Goal: Task Accomplishment & Management: Complete application form

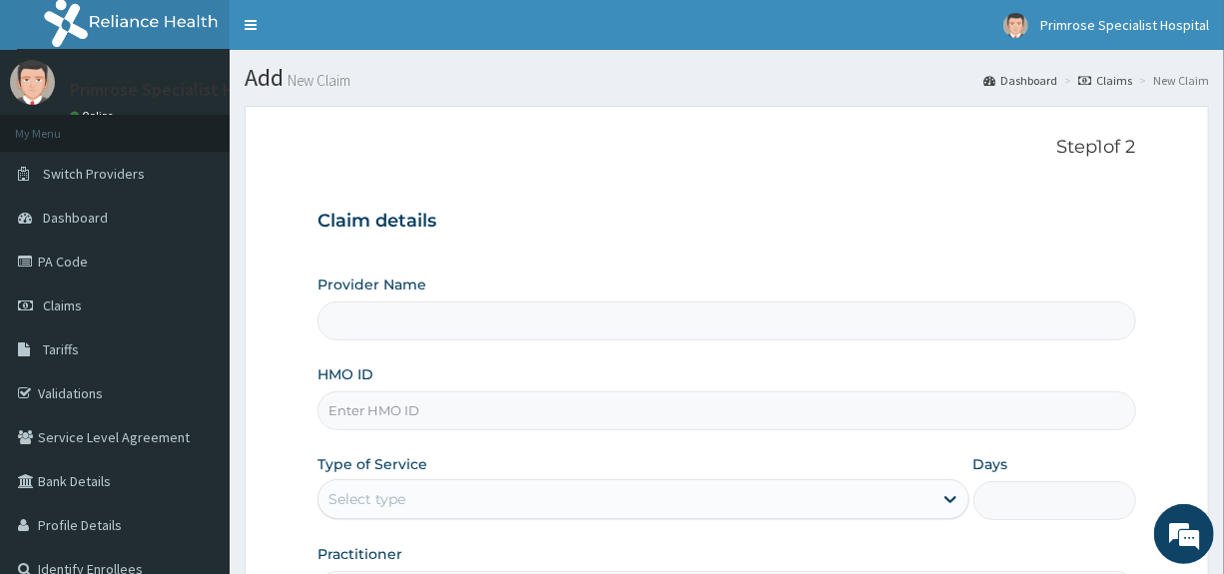
click at [528, 158] on p "Step 1 of 2" at bounding box center [727, 148] width 818 height 22
click at [384, 316] on input "Provider Name" at bounding box center [727, 321] width 818 height 39
click at [378, 398] on input "HMO ID" at bounding box center [727, 410] width 818 height 39
paste input "KNE/10001/A"
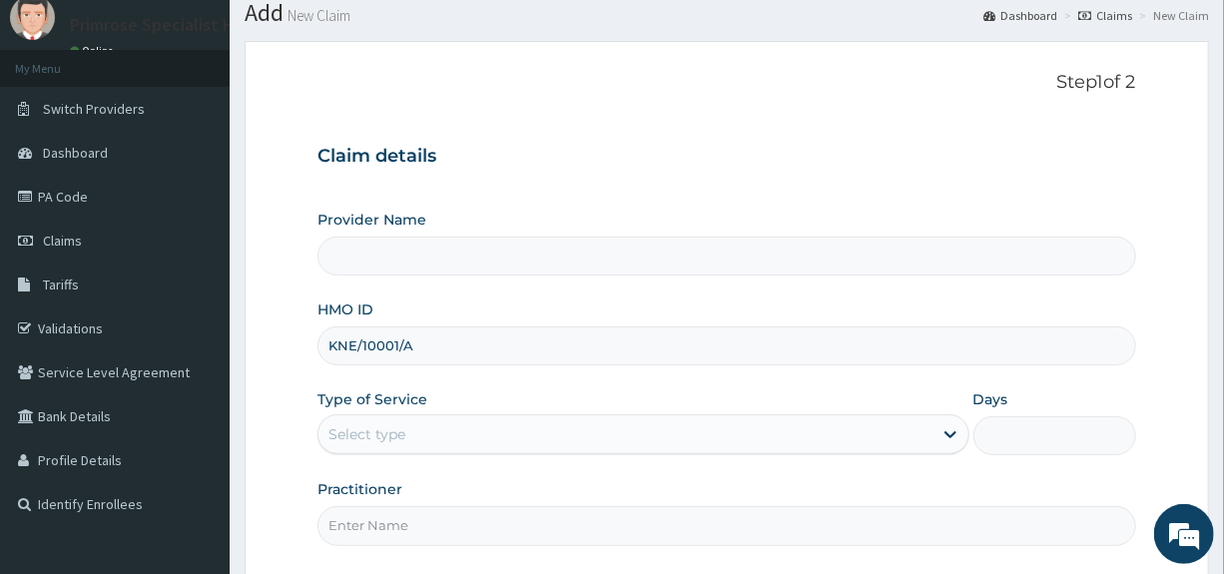
scroll to position [100, 0]
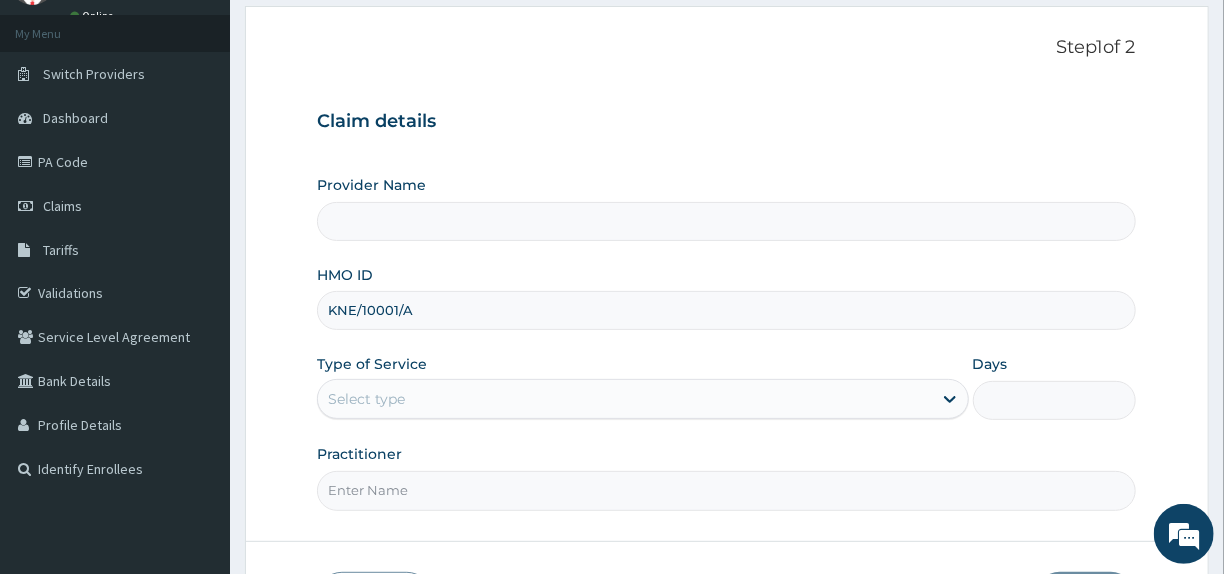
type input "KNE/10001/A"
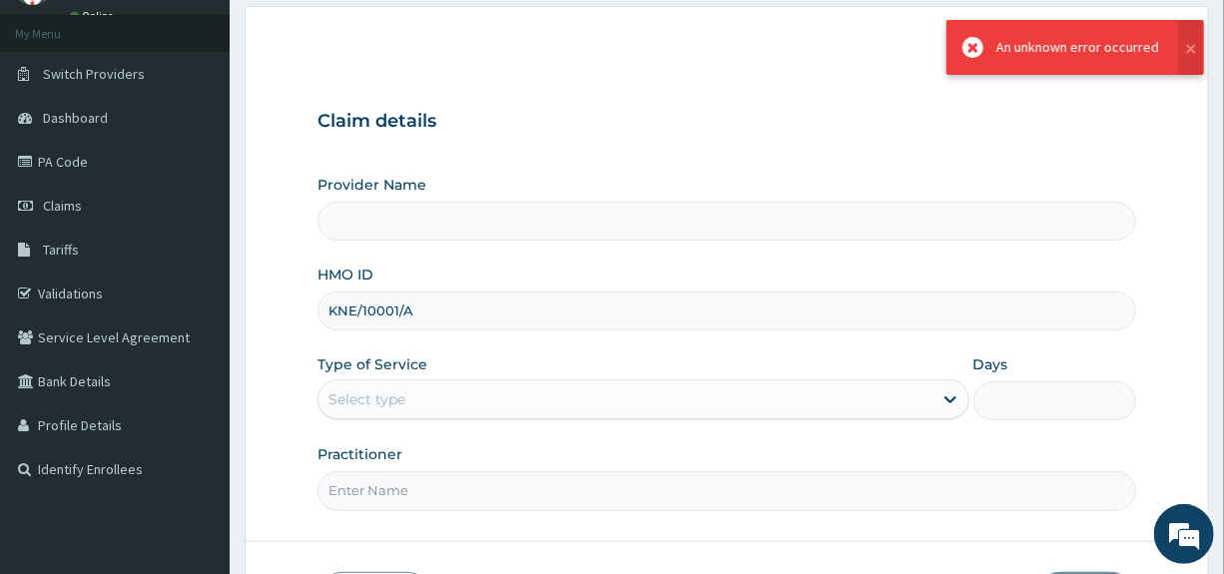
click at [899, 187] on div "Provider Name" at bounding box center [727, 208] width 818 height 66
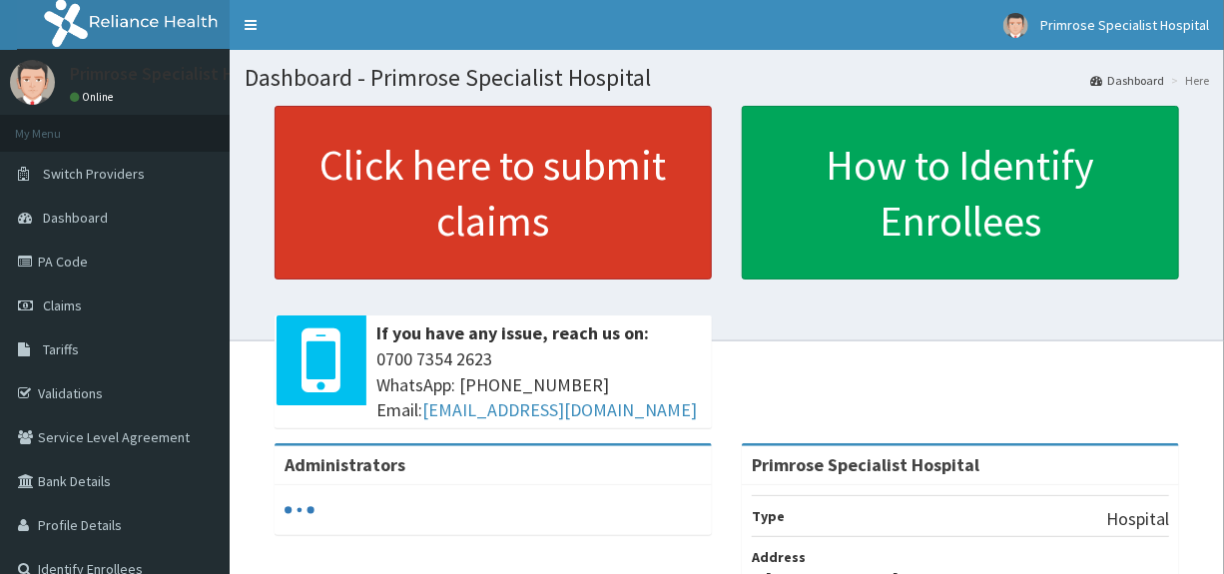
click at [521, 197] on link "Click here to submit claims" at bounding box center [493, 193] width 437 height 174
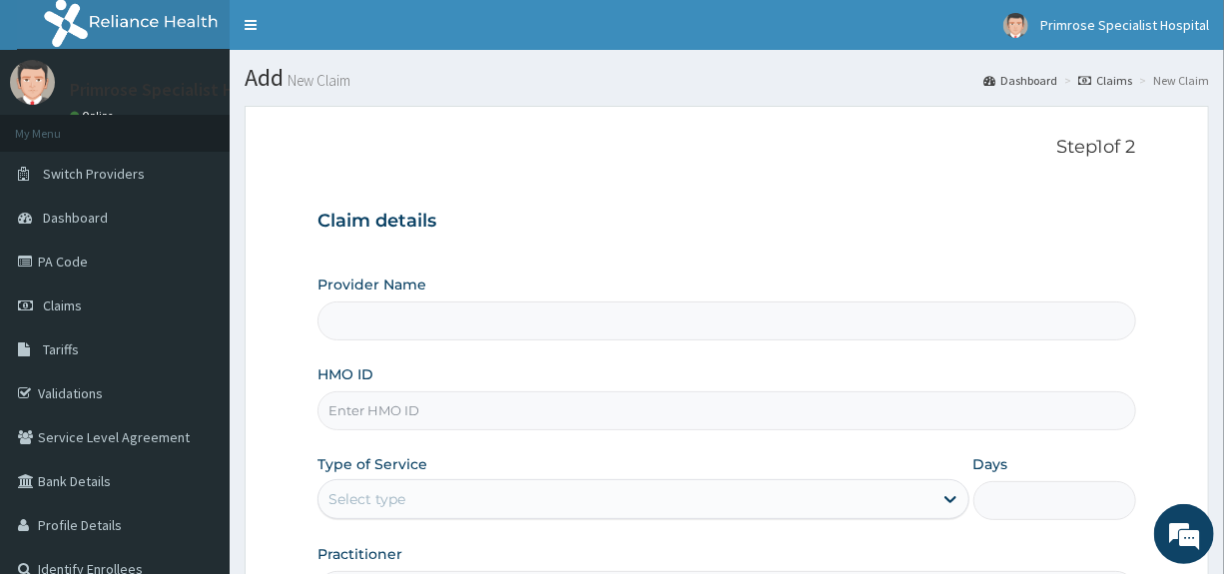
type input "Primrose Specialist Hospital"
click at [432, 417] on input "HMO ID" at bounding box center [727, 410] width 818 height 39
paste input "KNE/10001/A"
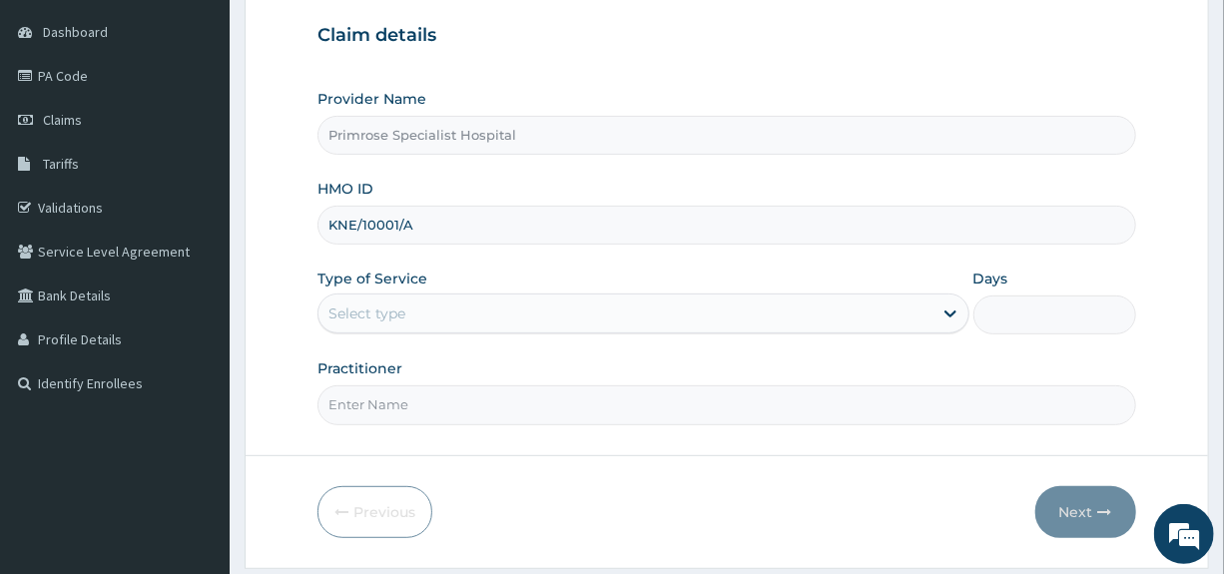
scroll to position [200, 0]
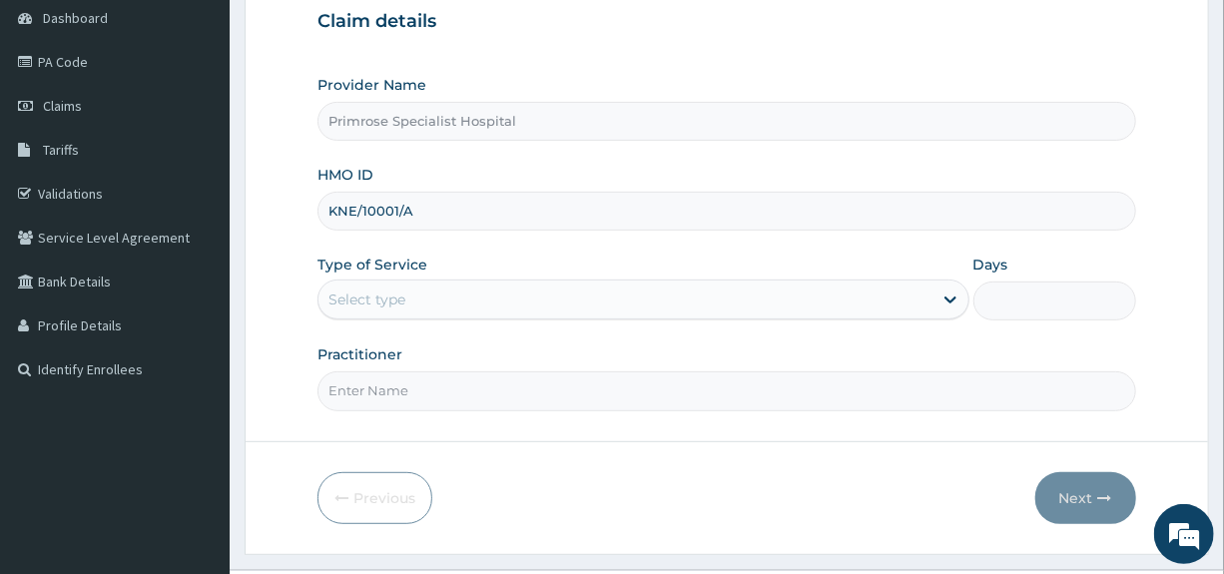
type input "KNE/10001/A"
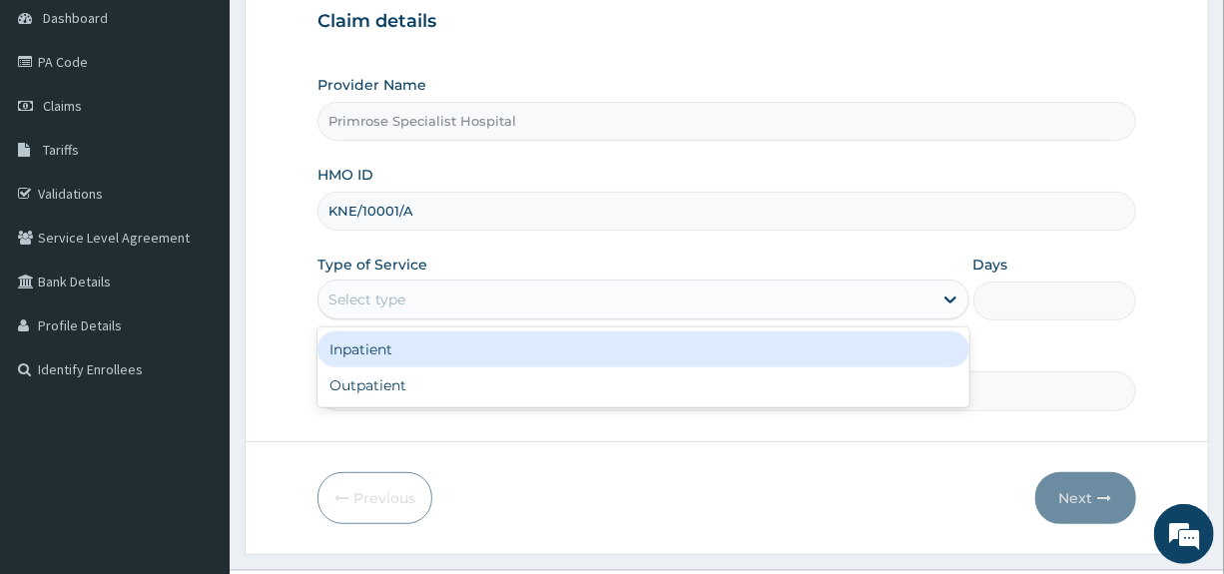
scroll to position [0, 0]
click at [396, 288] on div "Select type" at bounding box center [625, 300] width 613 height 32
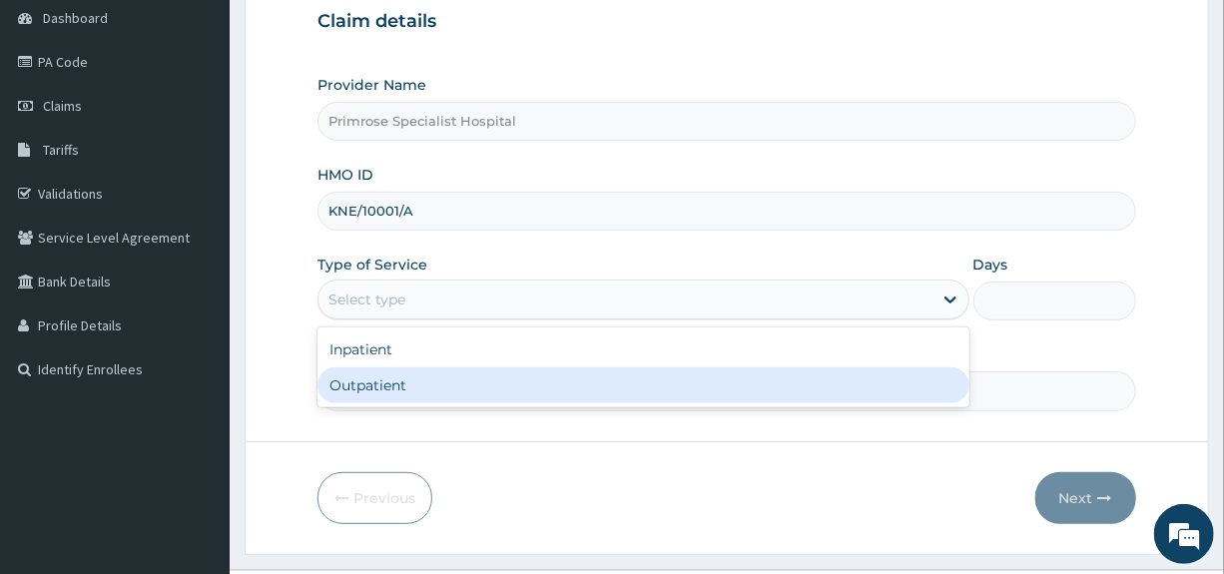
click at [346, 389] on div "Outpatient" at bounding box center [643, 386] width 651 height 36
type input "1"
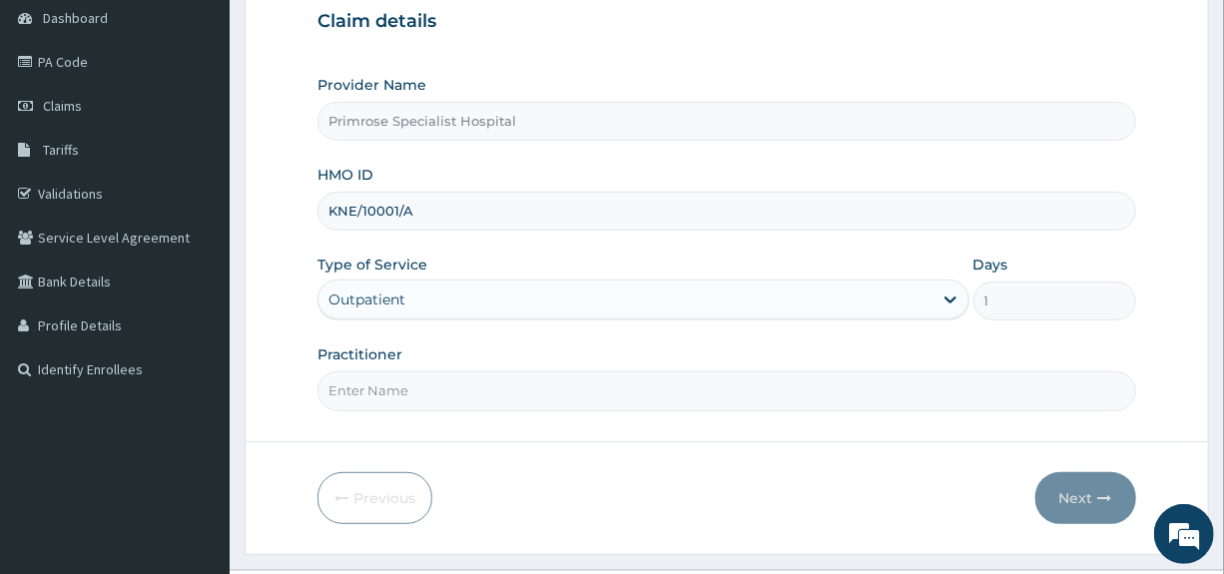
click at [371, 392] on input "Practitioner" at bounding box center [727, 391] width 818 height 39
type input "DR. IFE"
click at [1068, 491] on button "Next" at bounding box center [1086, 498] width 101 height 52
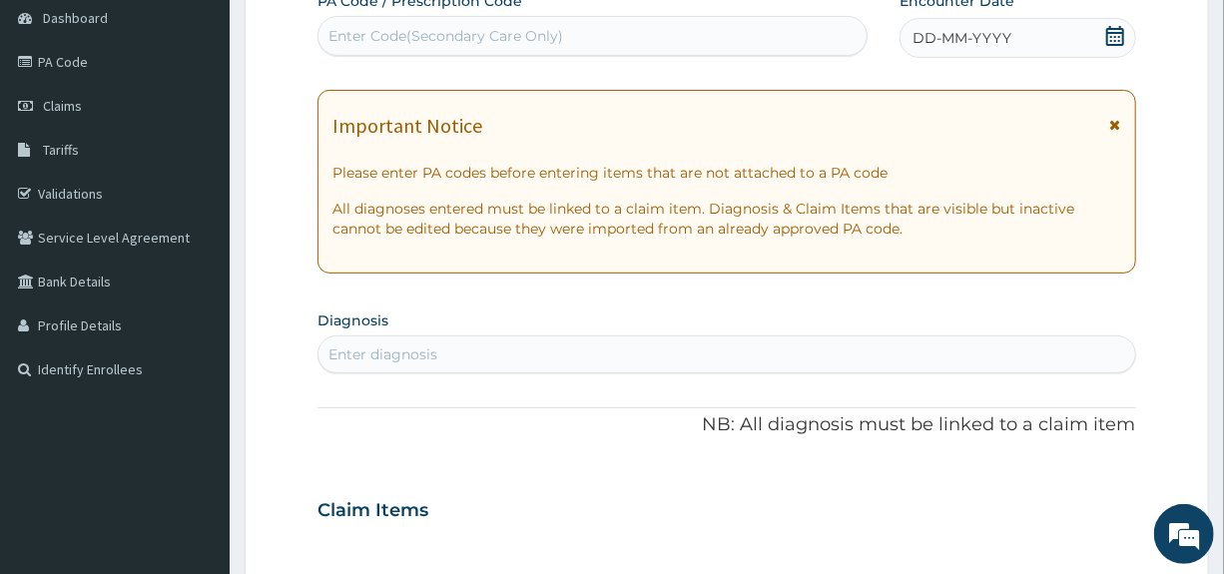
click at [1121, 32] on icon at bounding box center [1116, 36] width 20 height 20
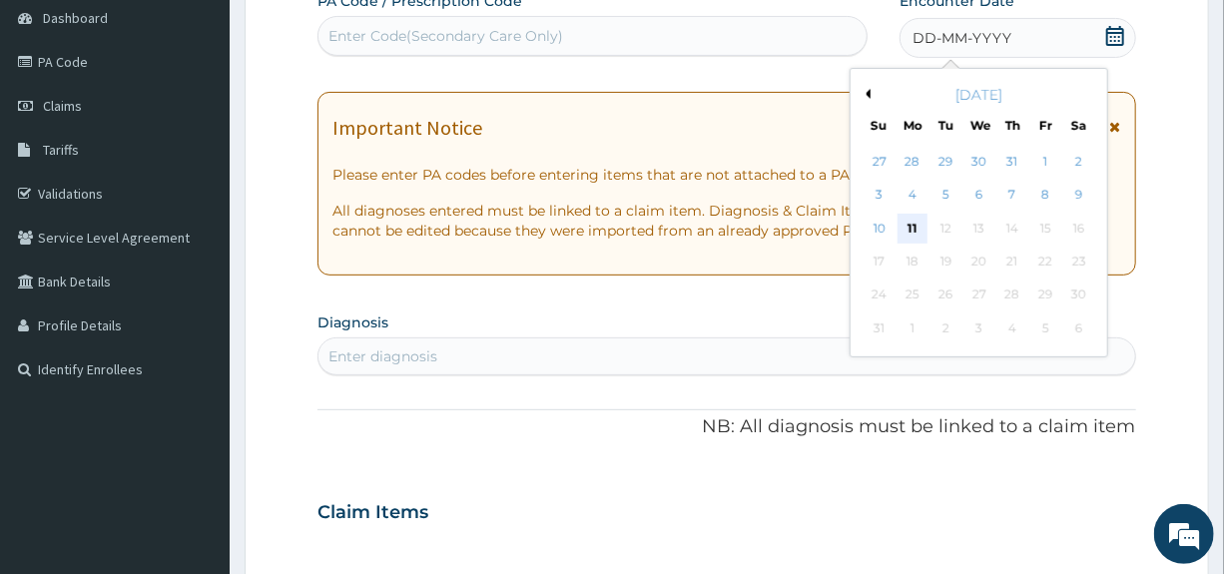
click at [912, 227] on div "11" at bounding box center [913, 229] width 30 height 30
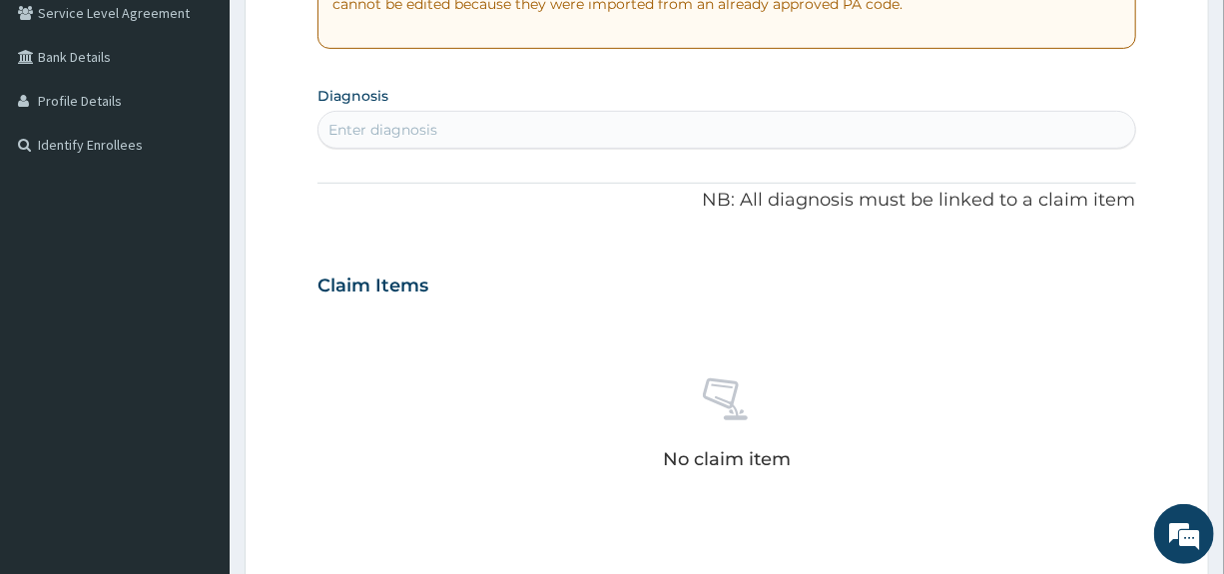
scroll to position [499, 0]
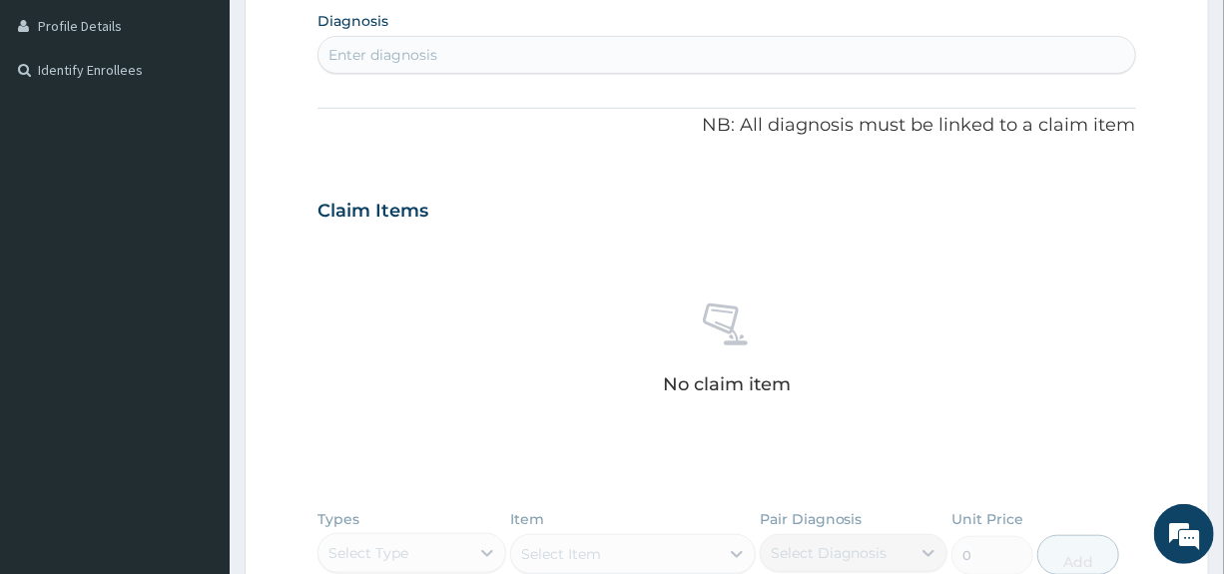
click at [513, 55] on div "Enter diagnosis" at bounding box center [727, 55] width 816 height 32
type input "[MEDICAL_DATA]"
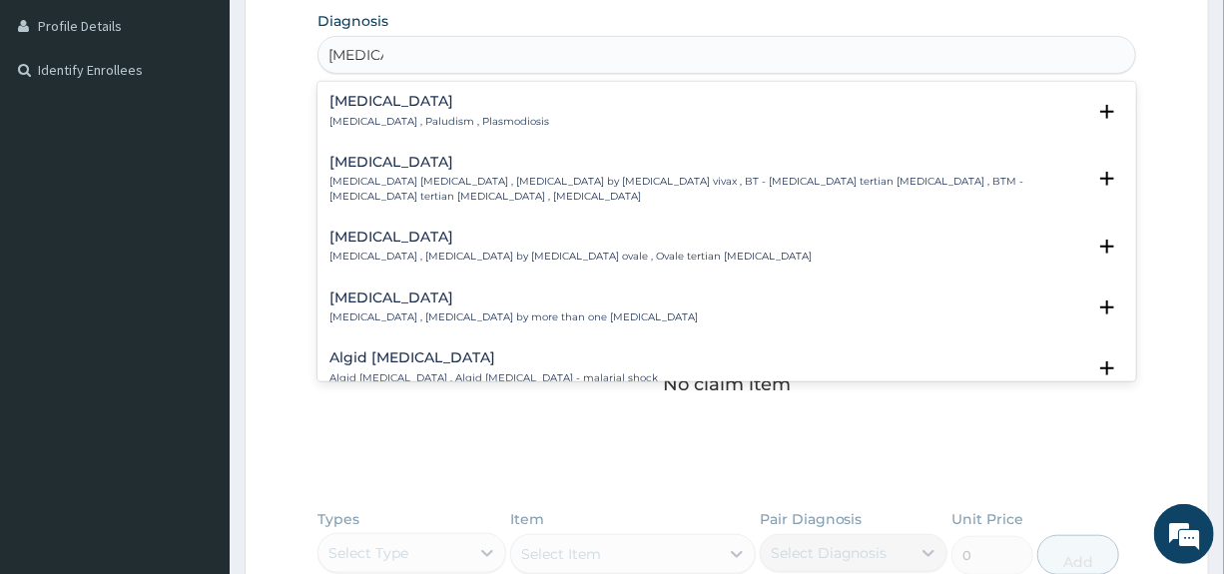
click at [353, 95] on h4 "[MEDICAL_DATA]" at bounding box center [440, 101] width 220 height 15
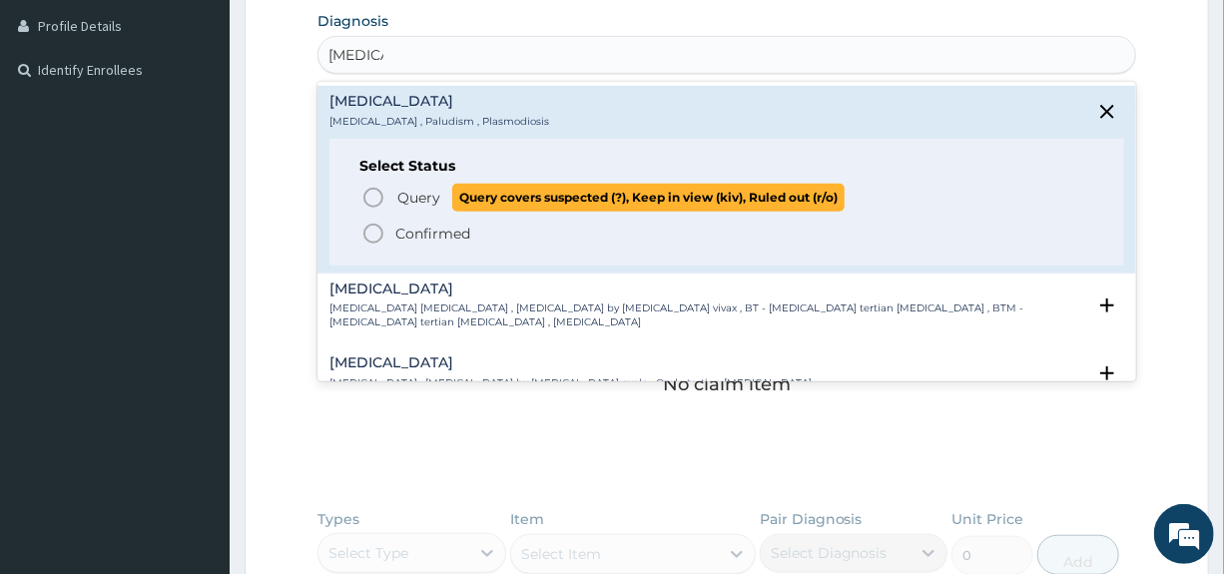
click at [414, 203] on span "Query" at bounding box center [418, 198] width 43 height 20
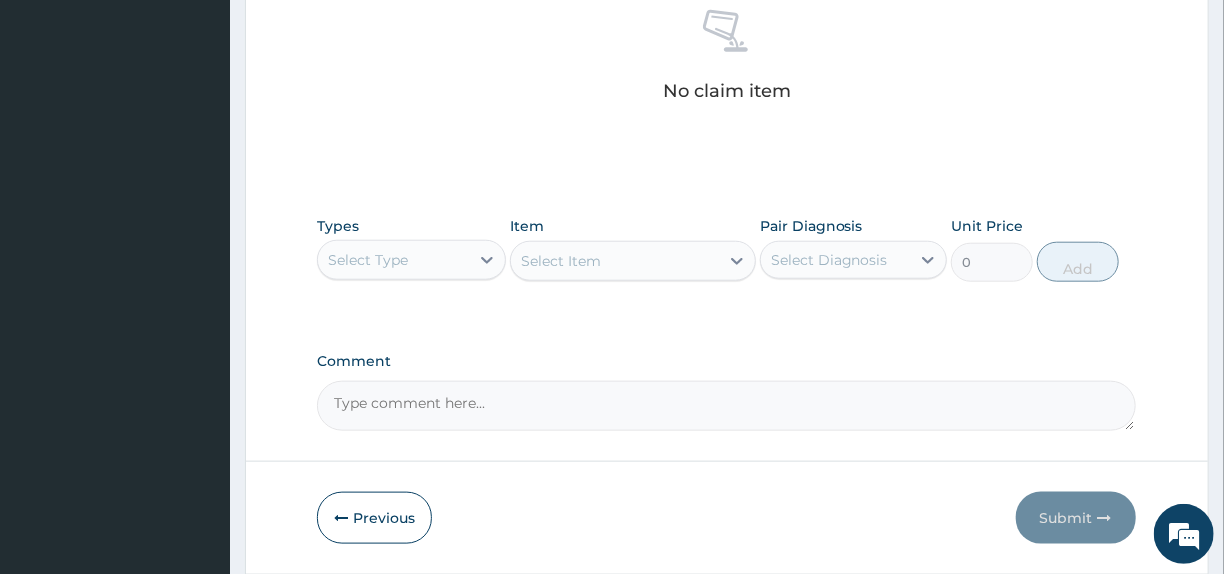
scroll to position [864, 0]
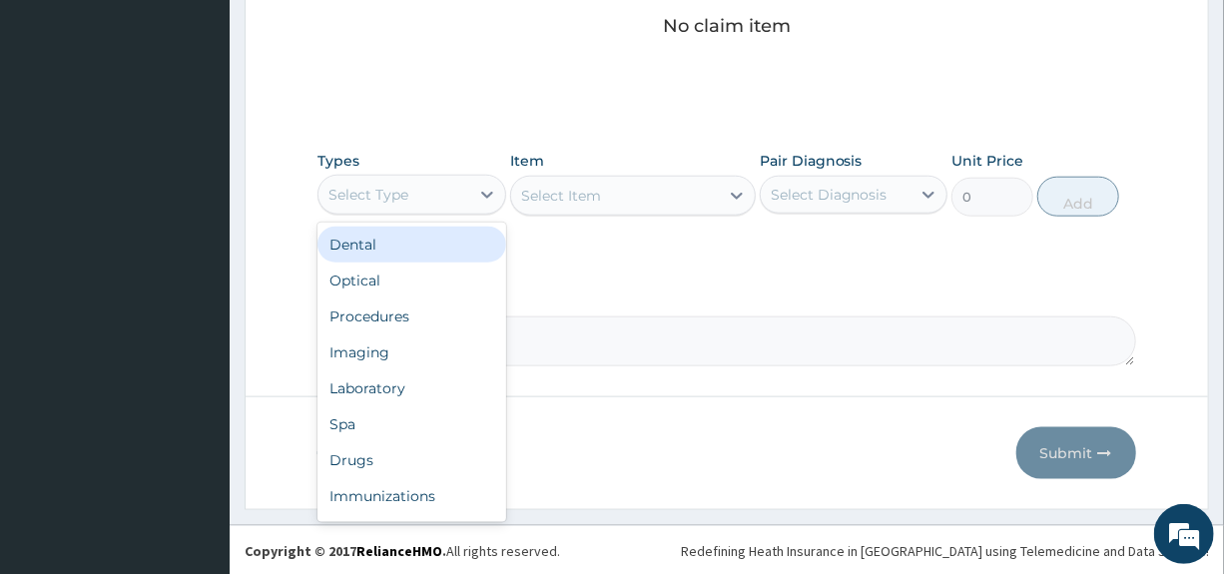
click at [431, 180] on div "Select Type" at bounding box center [394, 195] width 150 height 32
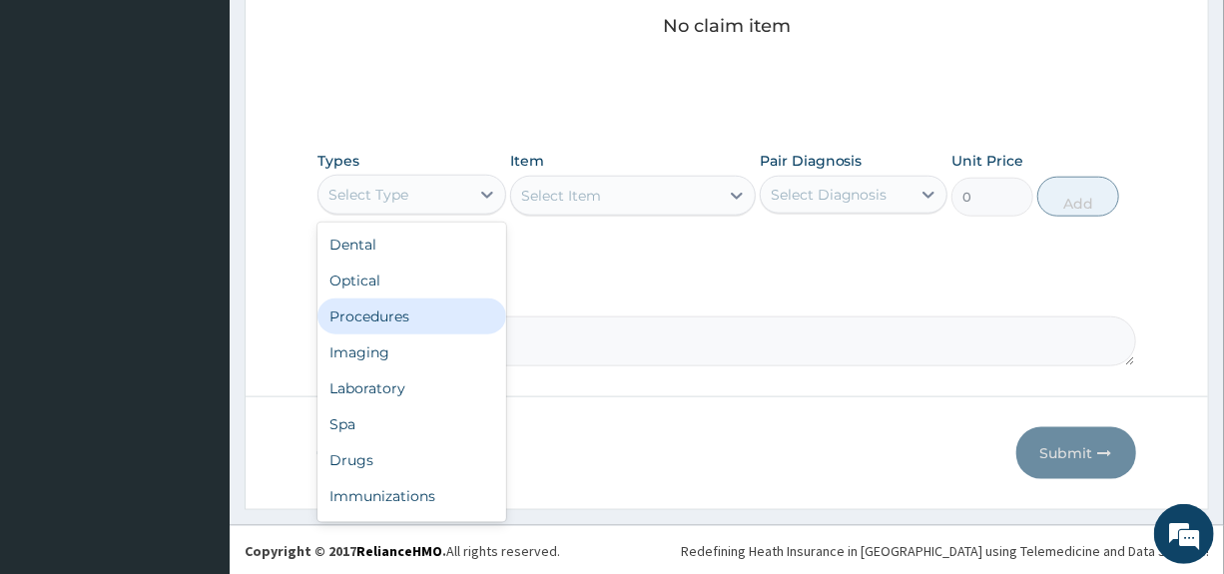
click at [395, 318] on div "Procedures" at bounding box center [412, 317] width 188 height 36
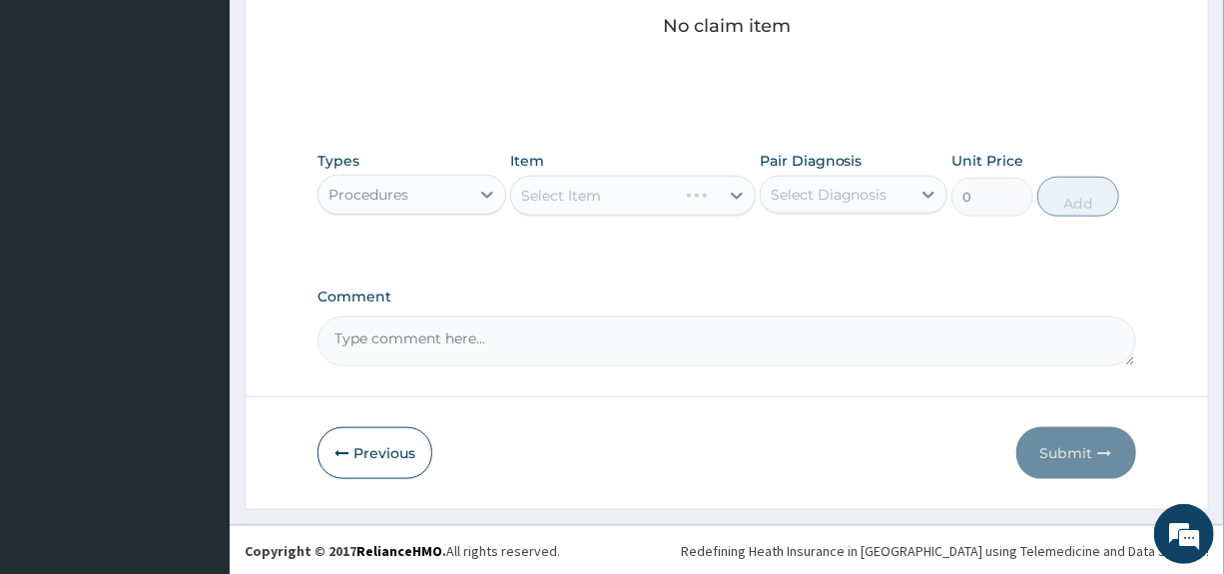
click at [813, 185] on div "Select Diagnosis" at bounding box center [829, 195] width 117 height 20
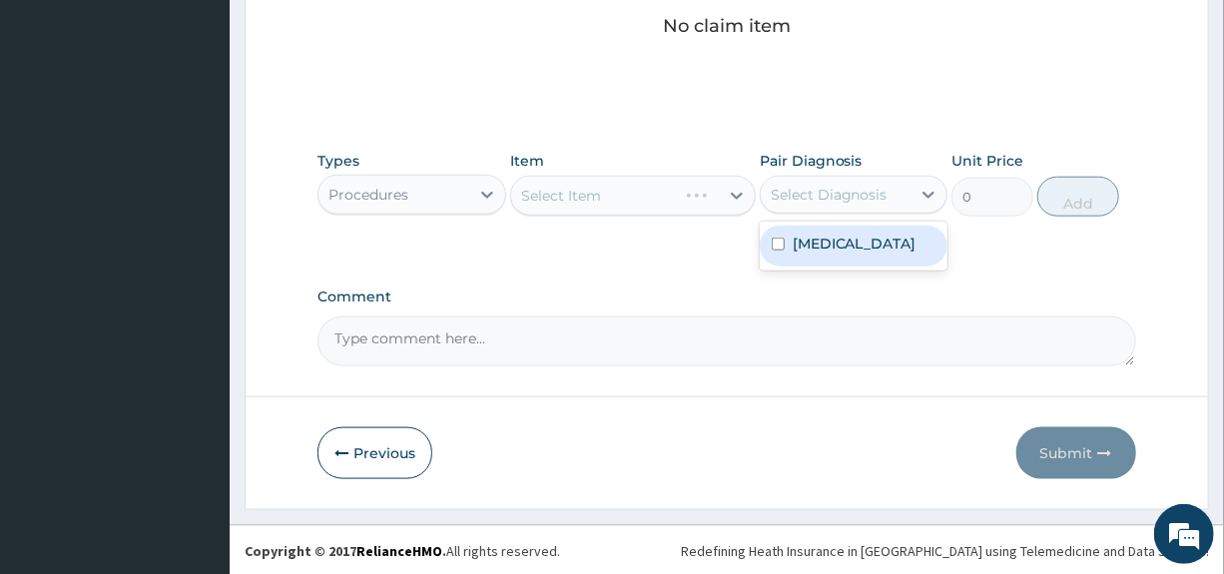
drag, startPoint x: 821, startPoint y: 230, endPoint x: 799, endPoint y: 236, distance: 22.8
click at [820, 230] on div "[MEDICAL_DATA]" at bounding box center [854, 246] width 188 height 41
checkbox input "true"
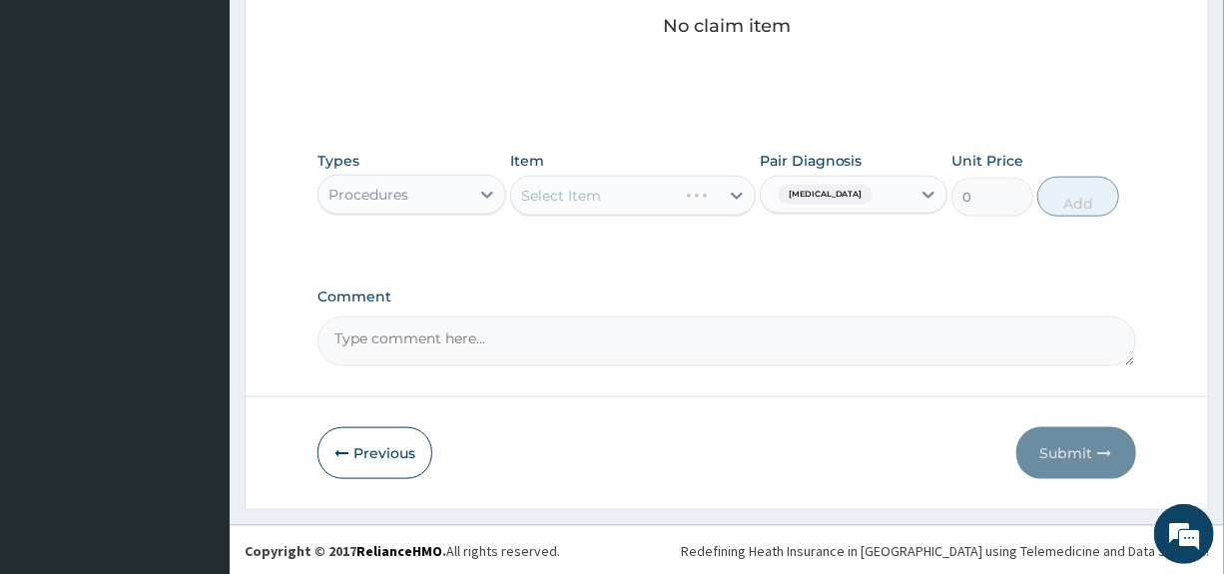
drag, startPoint x: 681, startPoint y: 256, endPoint x: 695, endPoint y: 223, distance: 35.8
click at [733, 197] on icon at bounding box center [737, 196] width 20 height 20
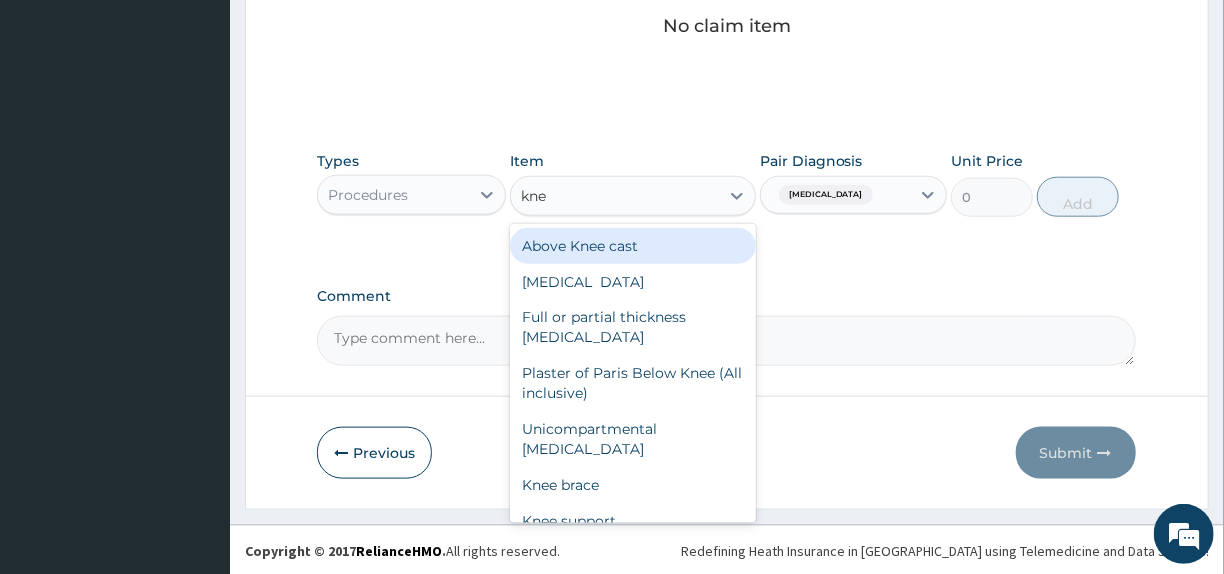
type input "knee"
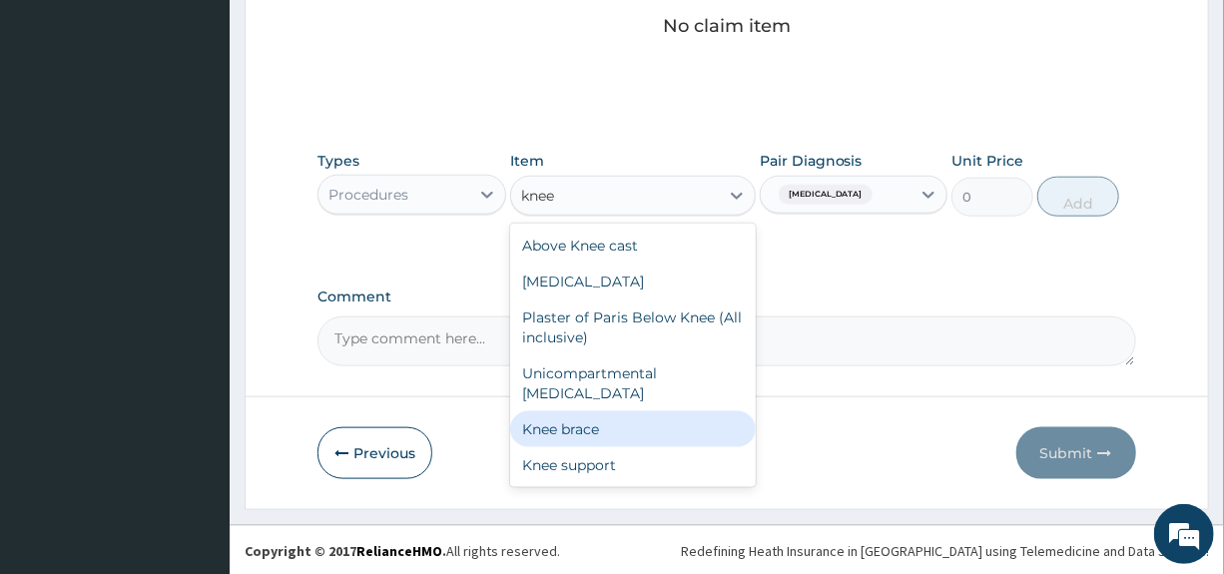
click at [587, 421] on div "Knee brace" at bounding box center [633, 429] width 246 height 36
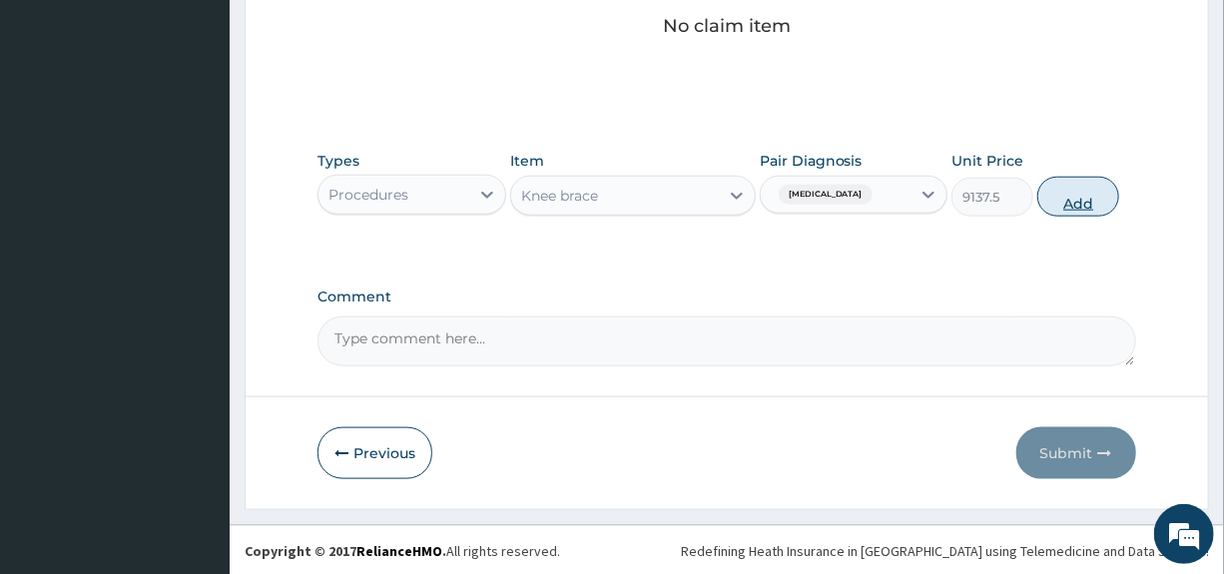
click at [1098, 192] on button "Add" at bounding box center [1079, 197] width 82 height 40
type input "0"
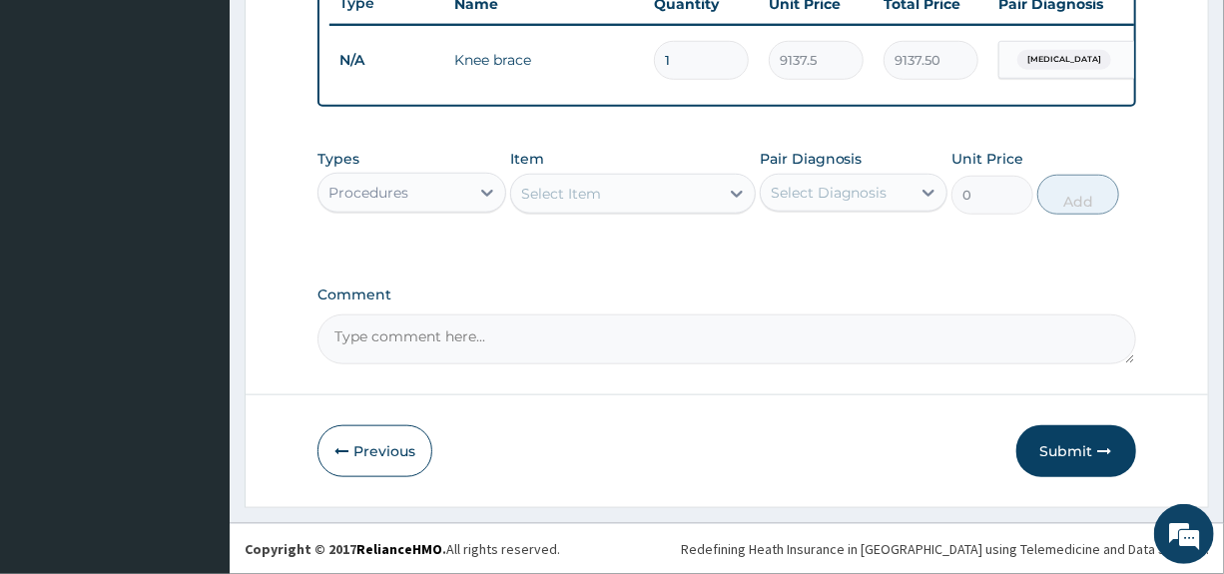
click at [600, 185] on div "Select Item" at bounding box center [615, 194] width 208 height 32
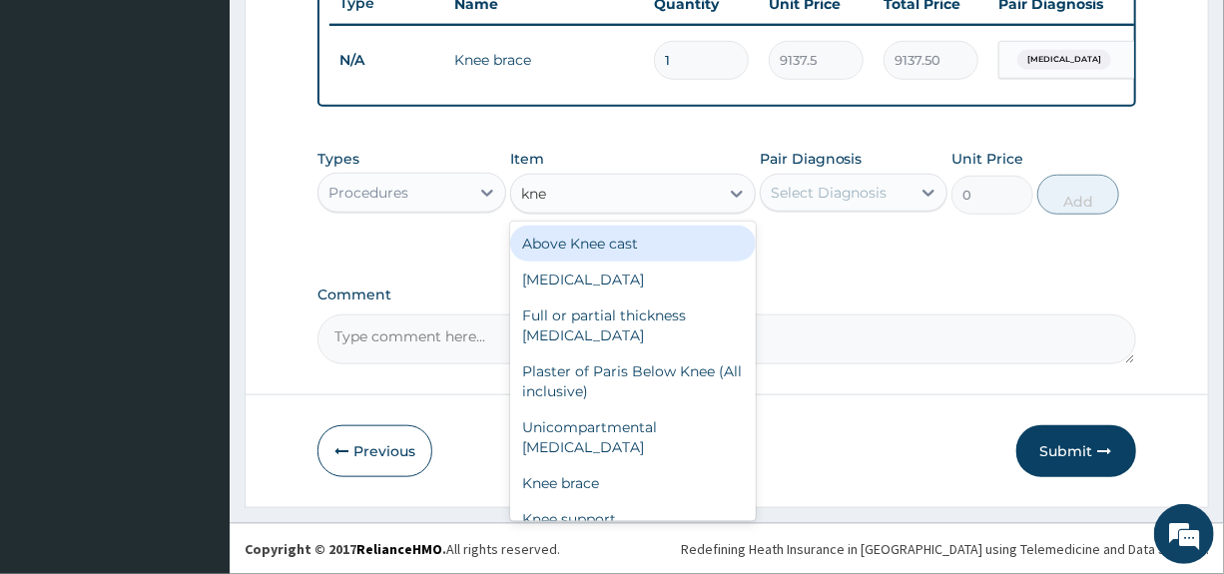
type input "knee"
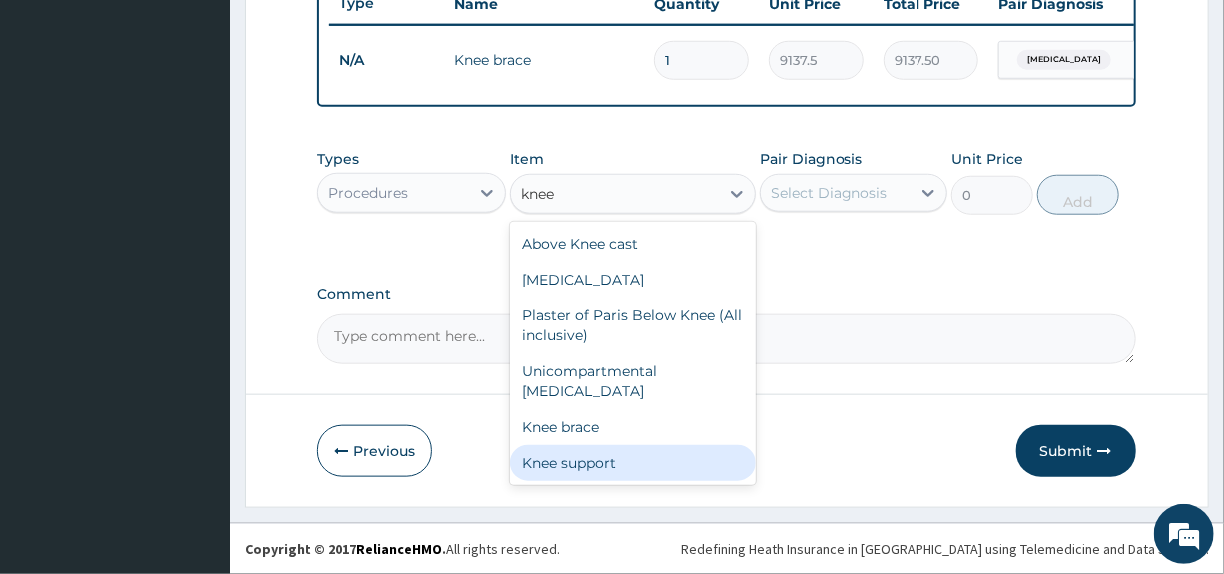
click at [581, 456] on div "Knee support" at bounding box center [633, 463] width 246 height 36
type input "9137.5"
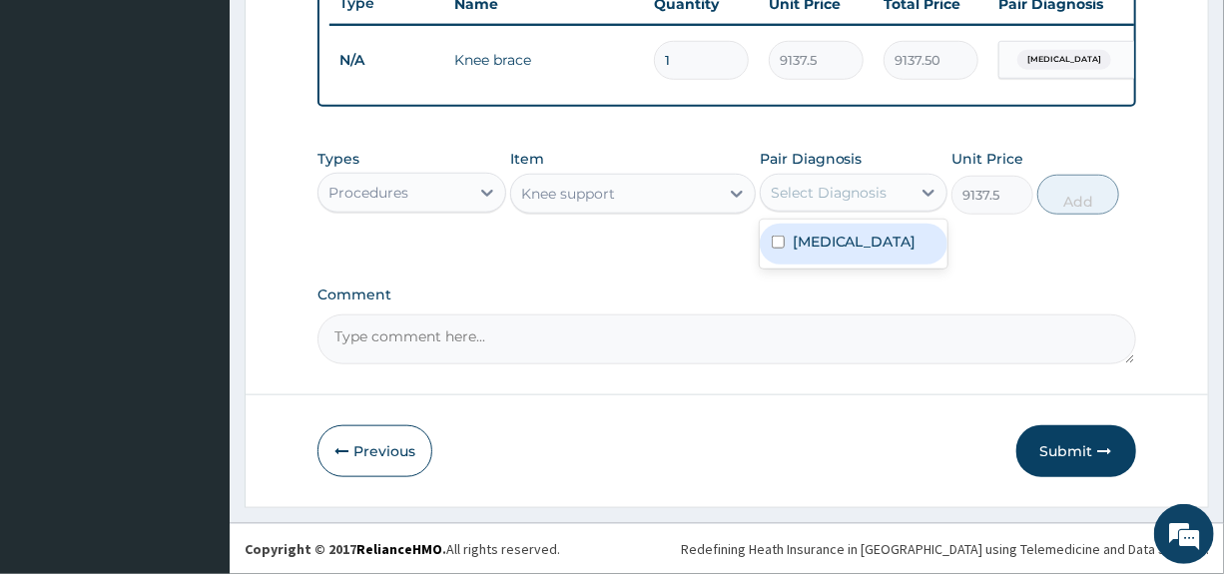
click at [817, 189] on div "Select Diagnosis" at bounding box center [829, 193] width 117 height 20
click at [827, 245] on label "[MEDICAL_DATA]" at bounding box center [855, 242] width 124 height 20
checkbox input "true"
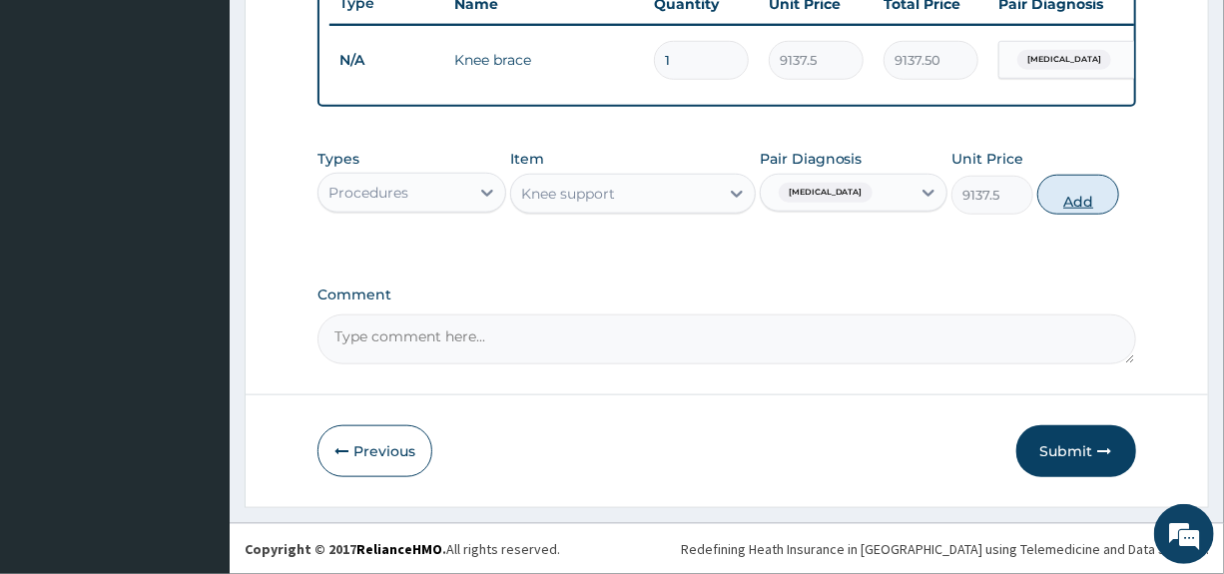
click at [1074, 197] on button "Add" at bounding box center [1079, 195] width 82 height 40
type input "0"
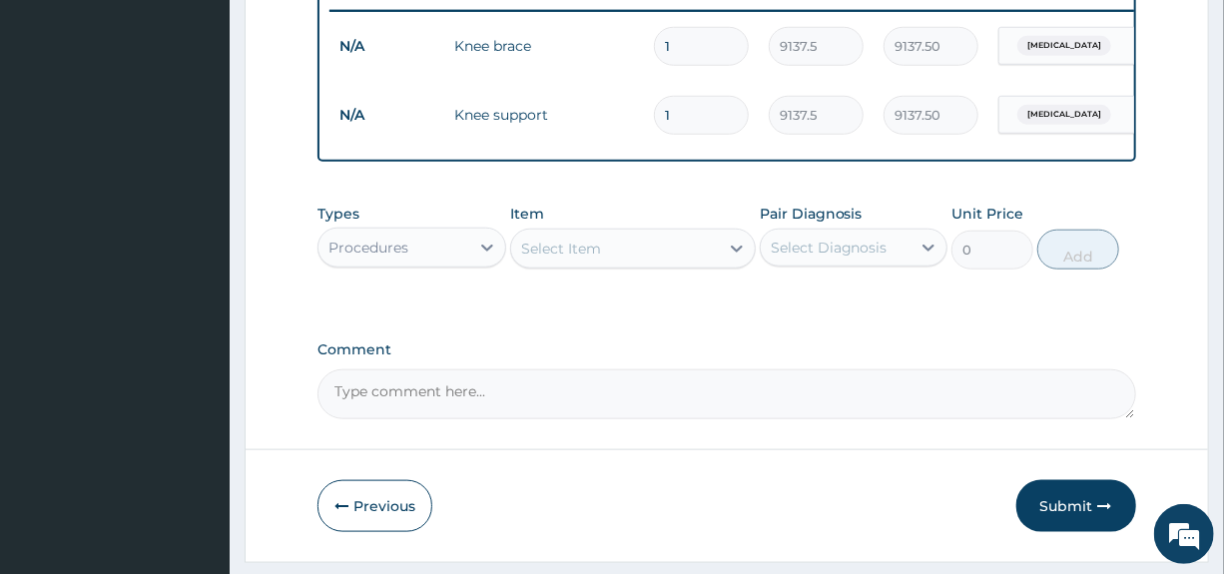
click at [655, 263] on div "Select Item" at bounding box center [615, 249] width 208 height 32
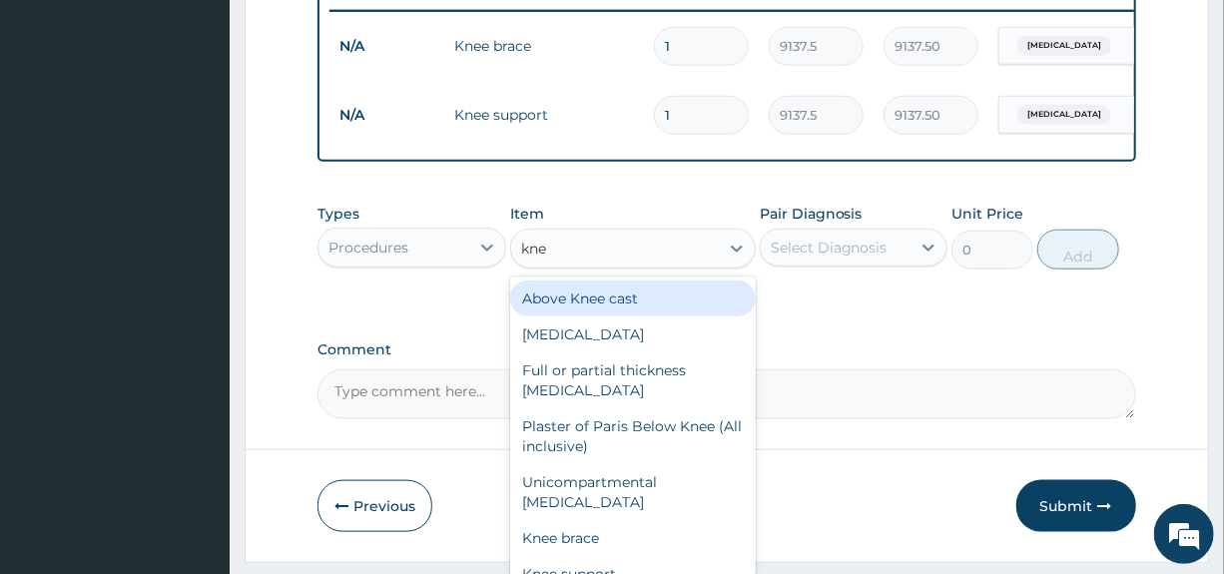
type input "knee"
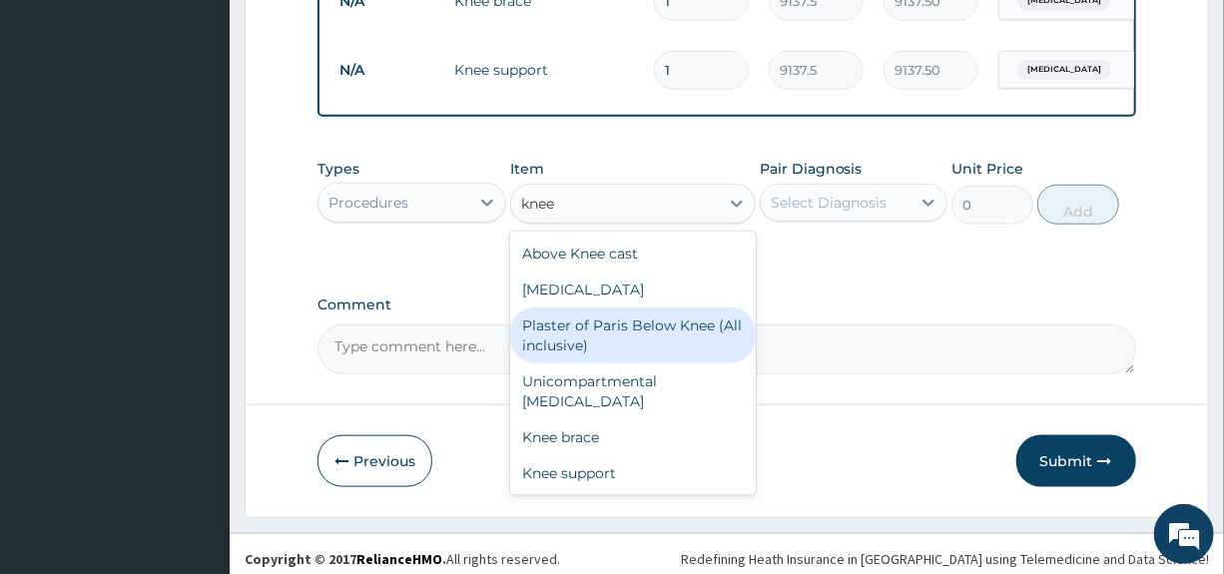
scroll to position [855, 0]
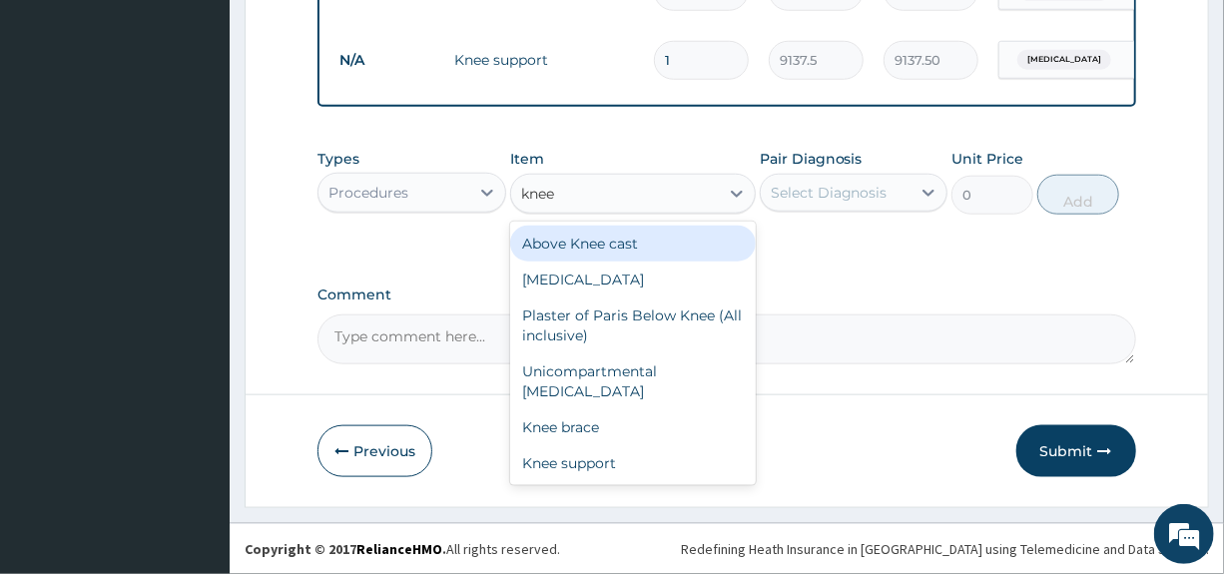
click at [592, 247] on div "Above Knee cast" at bounding box center [633, 244] width 246 height 36
type input "18920"
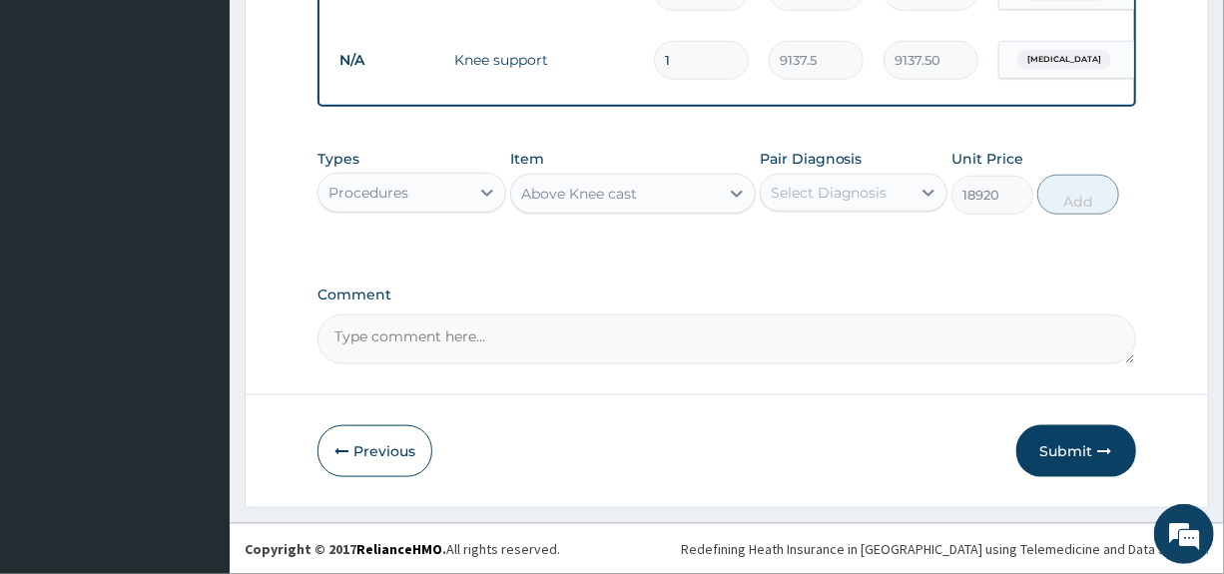
click at [598, 191] on div "Above Knee cast" at bounding box center [579, 194] width 116 height 20
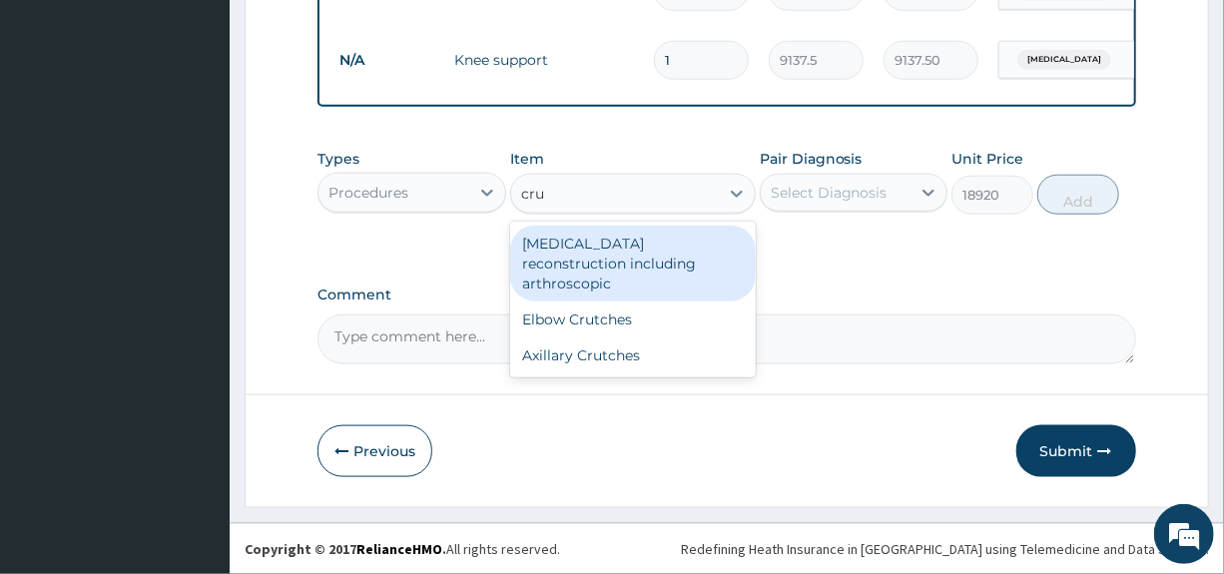
type input "crut"
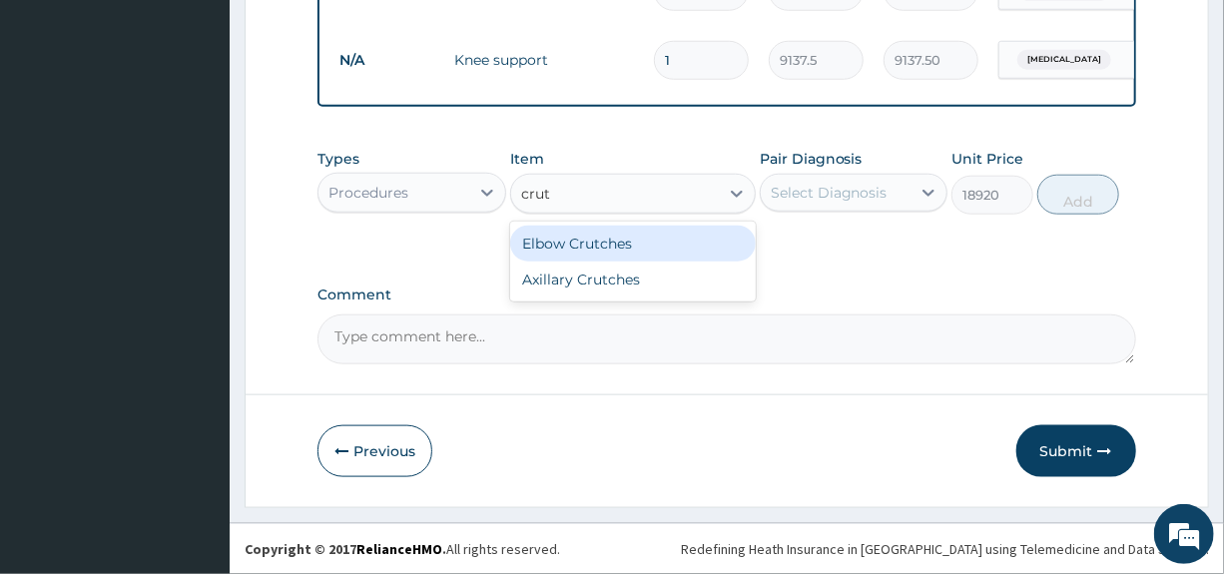
click at [594, 250] on div "Elbow Crutches" at bounding box center [633, 244] width 246 height 36
type input "10750"
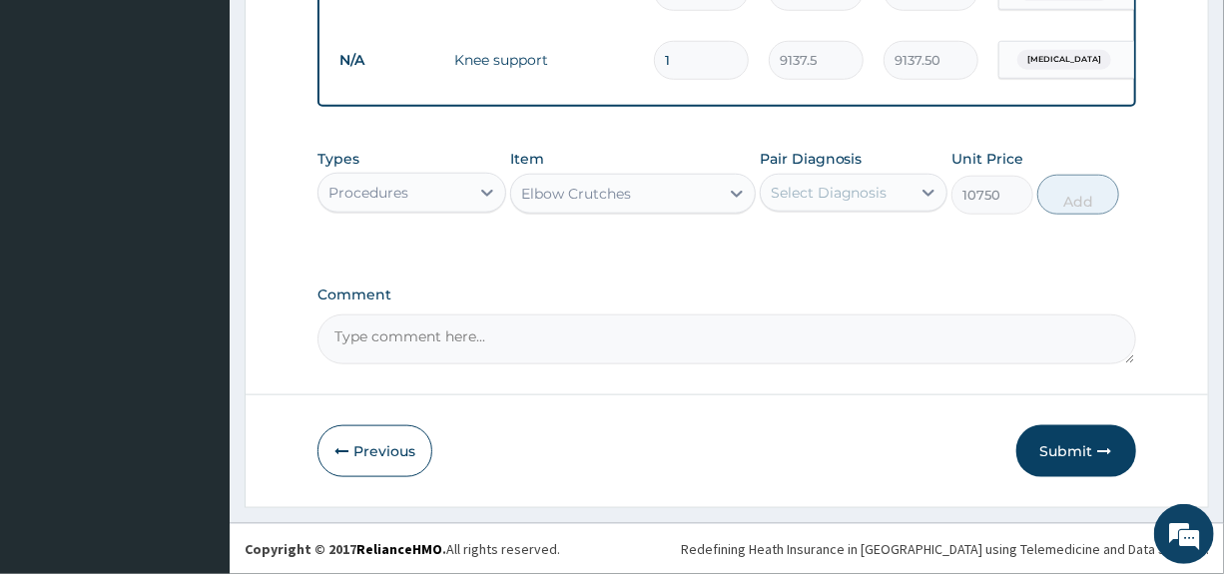
click at [856, 196] on div "Select Diagnosis" at bounding box center [829, 193] width 117 height 20
click at [833, 242] on label "[MEDICAL_DATA]" at bounding box center [855, 242] width 124 height 20
checkbox input "true"
click at [1079, 199] on button "Add" at bounding box center [1079, 195] width 82 height 40
type input "0"
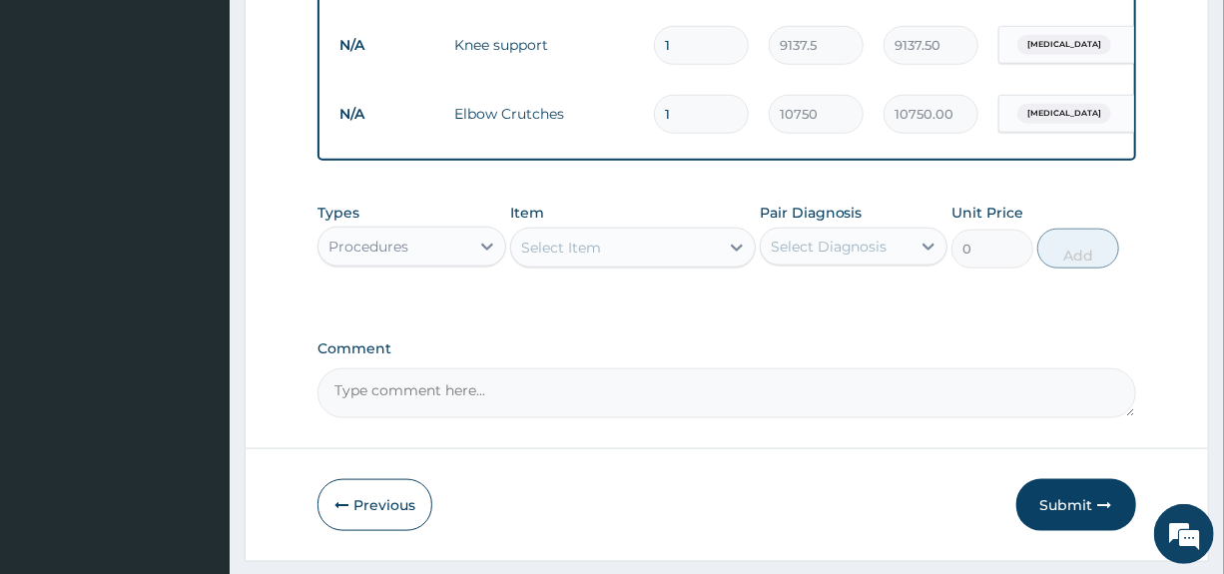
click at [609, 261] on div "Select Item" at bounding box center [615, 248] width 208 height 32
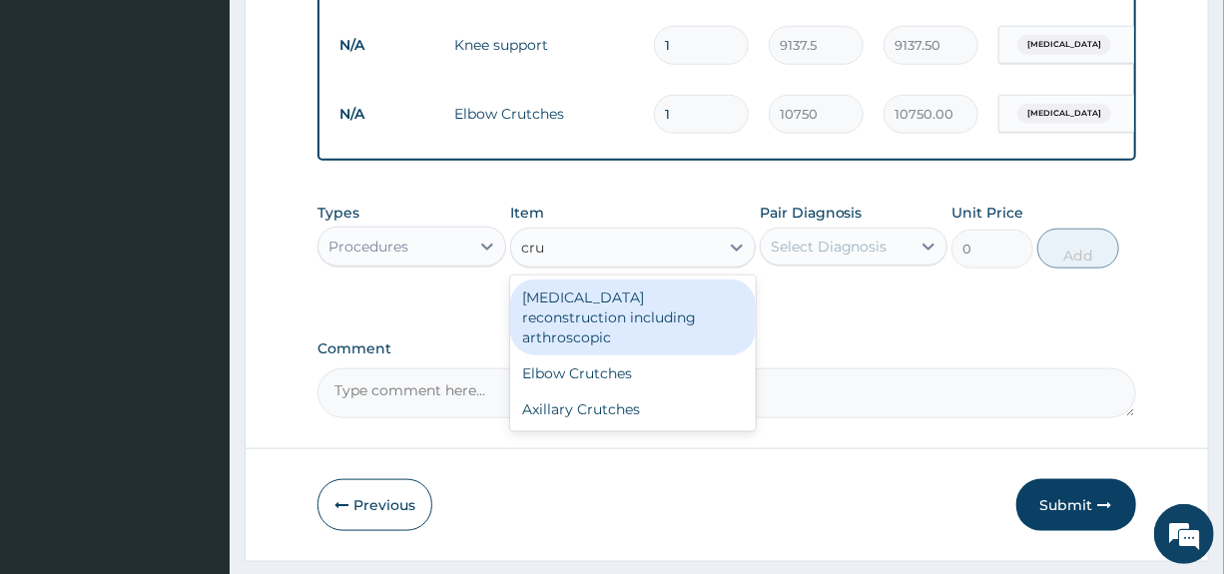
type input "crut"
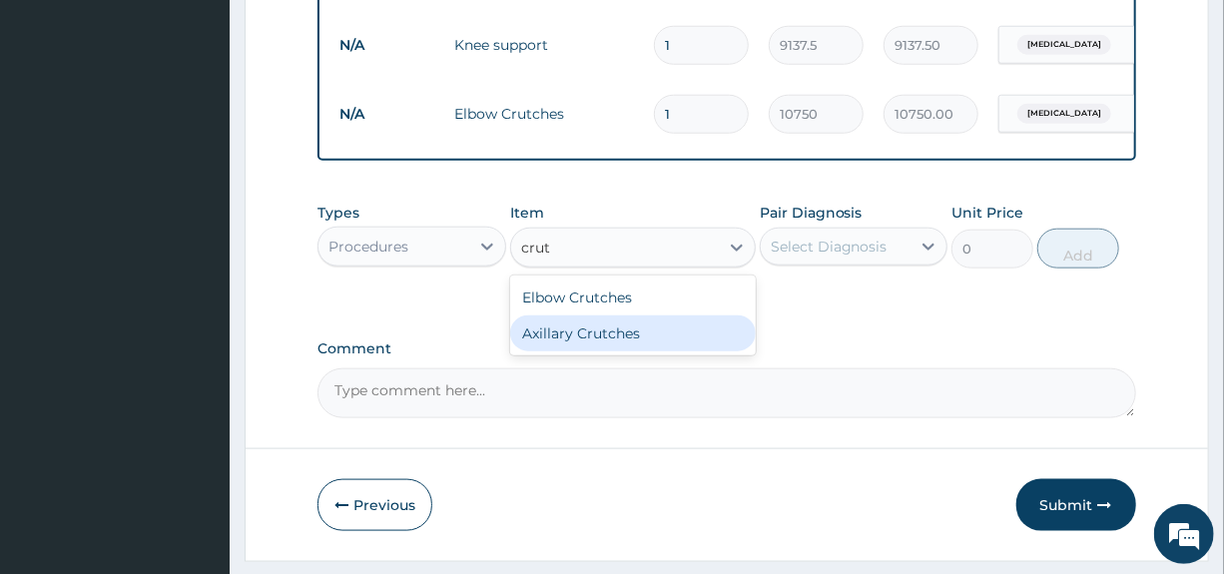
click at [581, 352] on div "Axillary Crutches" at bounding box center [633, 334] width 246 height 36
type input "13975"
